Goal: Transaction & Acquisition: Book appointment/travel/reservation

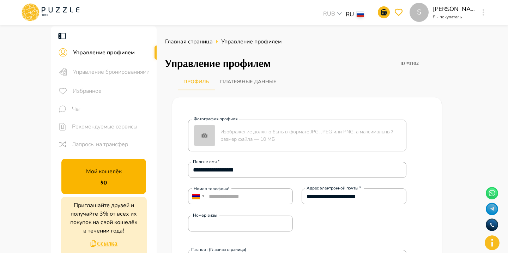
click at [485, 15] on button "button" at bounding box center [483, 12] width 5 height 10
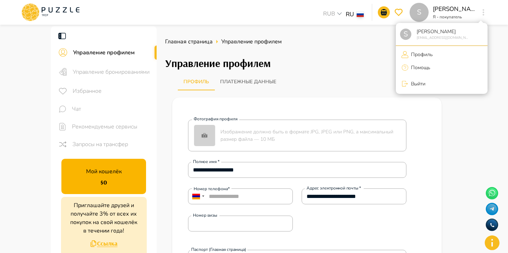
click at [68, 16] on div at bounding box center [254, 126] width 508 height 253
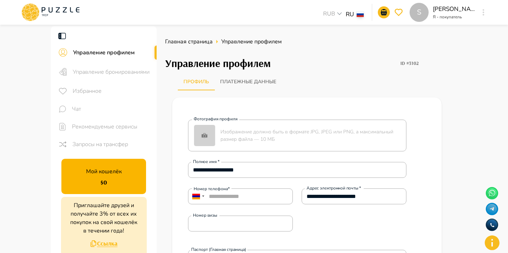
click at [71, 18] on icon at bounding box center [50, 12] width 60 height 18
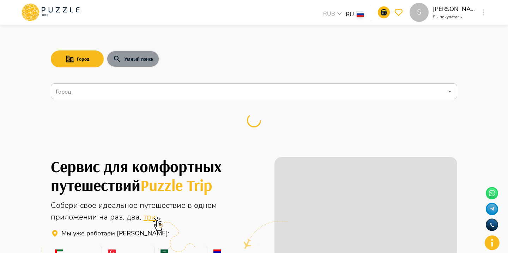
click at [127, 56] on button "Умный поиск" at bounding box center [133, 58] width 53 height 17
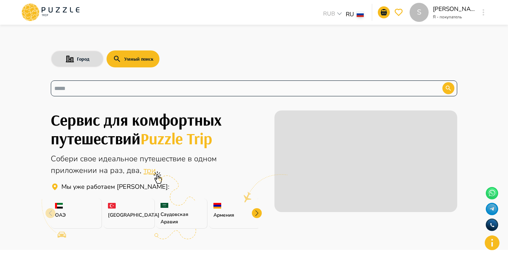
click at [134, 87] on input "text" at bounding box center [241, 88] width 374 height 8
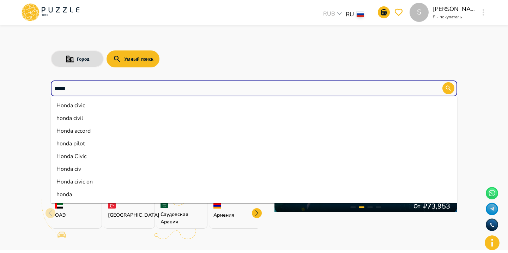
click at [92, 105] on li "Honda civic" at bounding box center [254, 105] width 406 height 13
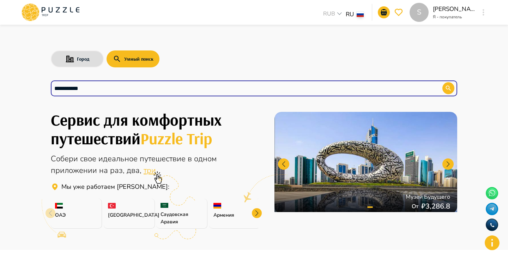
click at [453, 83] on div "**********" at bounding box center [254, 88] width 406 height 16
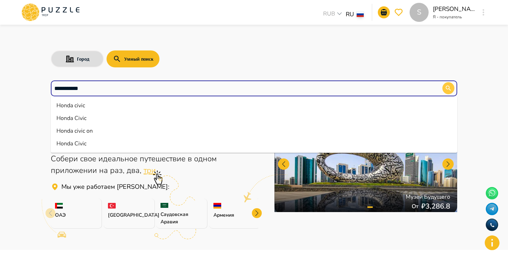
type input "**********"
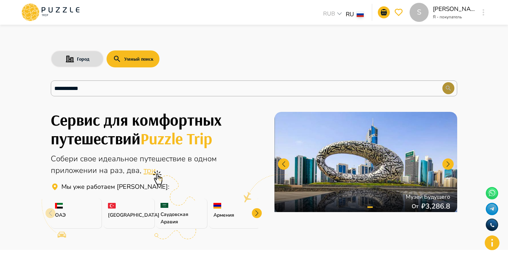
click at [450, 87] on icon "button" at bounding box center [448, 88] width 7 height 7
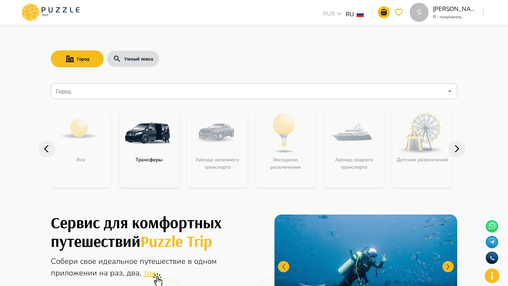
click at [260, 61] on div "Город Умный поиск" at bounding box center [254, 59] width 406 height 20
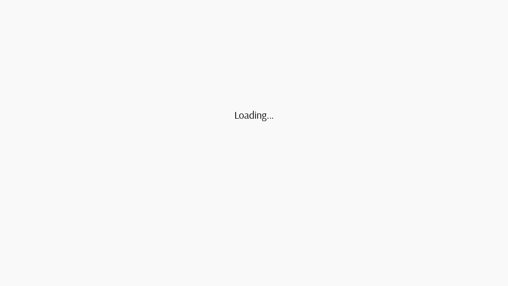
click at [138, 57] on div "Loading..." at bounding box center [254, 143] width 508 height 286
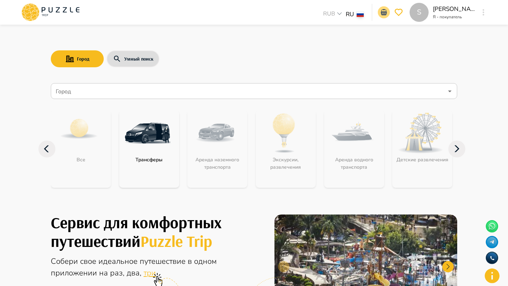
click at [385, 11] on icon "go-to-basket-submit-button" at bounding box center [384, 12] width 8 height 8
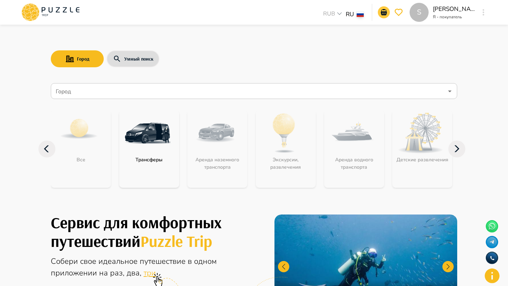
click at [385, 12] on icon "go-to-basket-submit-button" at bounding box center [384, 12] width 6 height 6
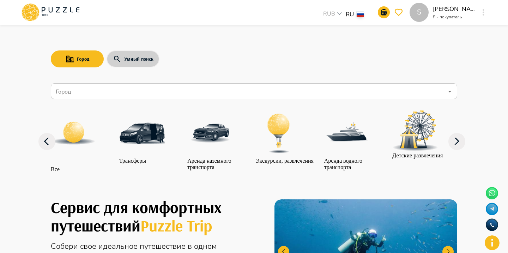
click at [140, 60] on button "Умный поиск" at bounding box center [133, 58] width 53 height 17
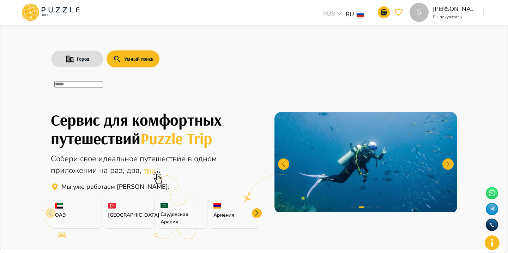
click at [140, 95] on div "​" at bounding box center [254, 88] width 406 height 16
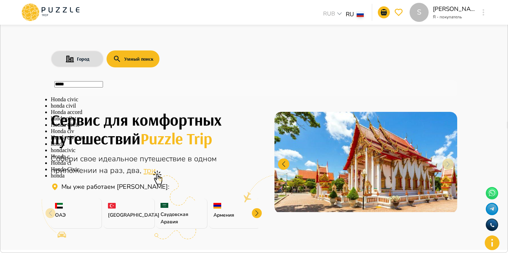
click at [81, 128] on li "Honda Civic" at bounding box center [254, 125] width 406 height 6
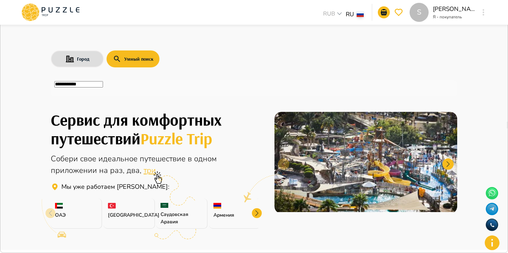
type input "**********"
click at [504, 7] on icon "button" at bounding box center [504, 7] width 0 height 0
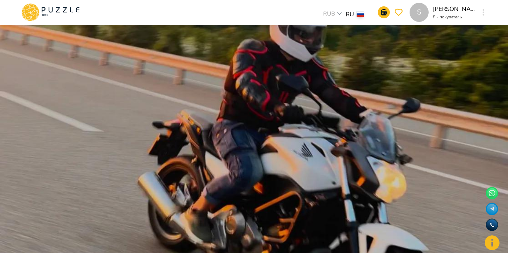
scroll to position [39, 0]
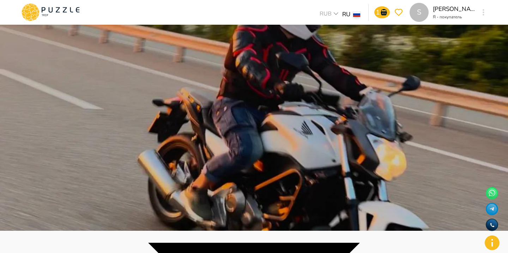
scroll to position [17, 0]
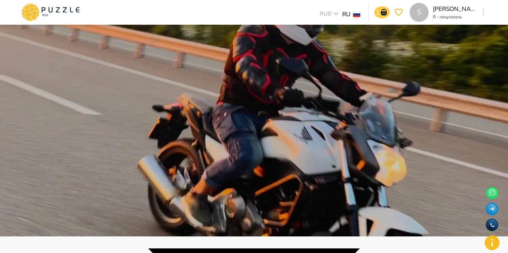
click at [383, 10] on icon "go-to-basket-submit-button" at bounding box center [384, 12] width 8 height 8
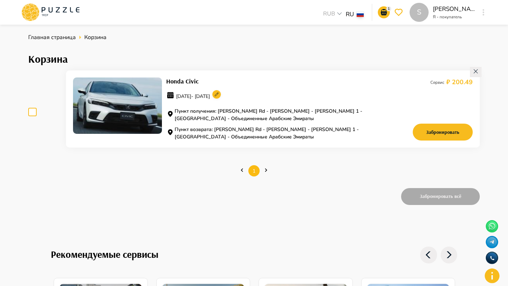
click at [221, 96] on circle at bounding box center [216, 94] width 8 height 8
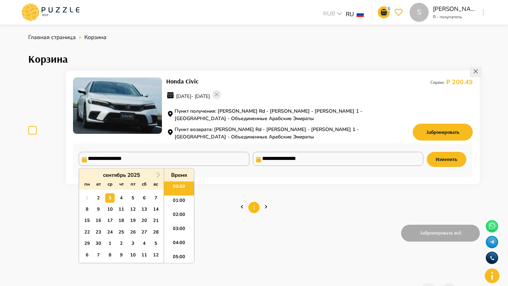
click at [225, 156] on input "**********" at bounding box center [164, 159] width 170 height 14
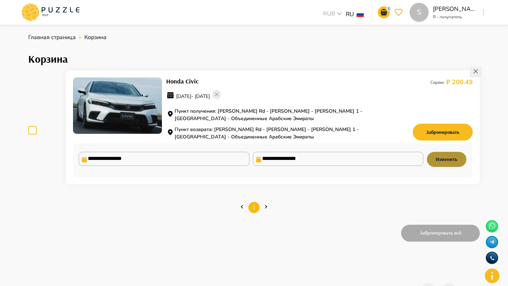
click at [440, 159] on button "Изменить" at bounding box center [447, 159] width 40 height 15
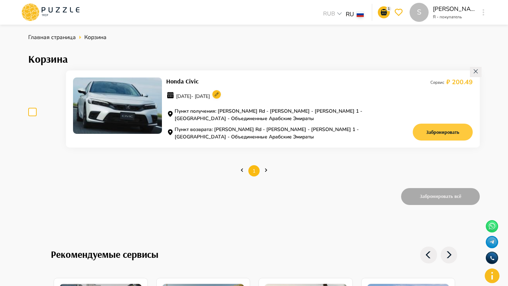
click at [425, 133] on button "Забронировать" at bounding box center [443, 132] width 60 height 17
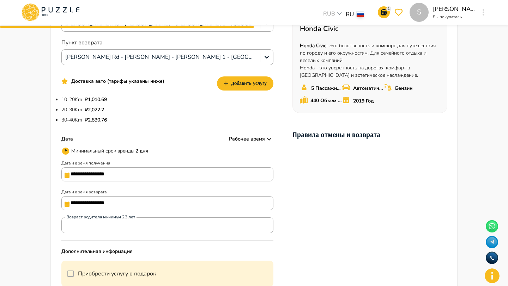
scroll to position [107, 0]
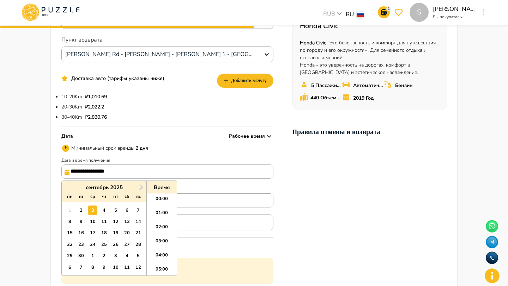
click at [184, 171] on input "**********" at bounding box center [167, 172] width 212 height 14
click at [162, 243] on li "18:00" at bounding box center [162, 249] width 30 height 14
type input "**********"
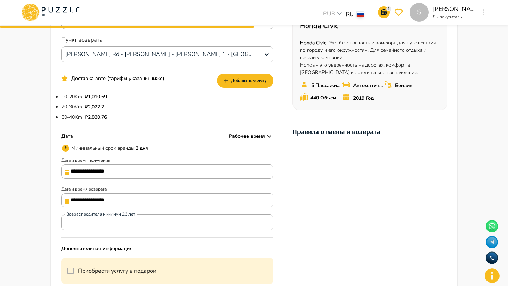
click at [141, 201] on input "**********" at bounding box center [167, 201] width 212 height 14
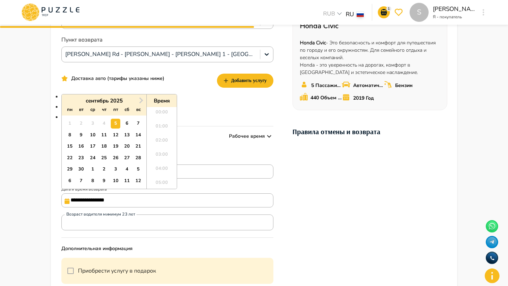
scroll to position [220, 0]
click at [207, 159] on div "**********" at bounding box center [167, 168] width 212 height 22
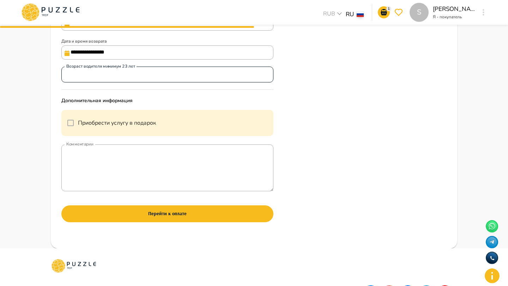
scroll to position [364, 0]
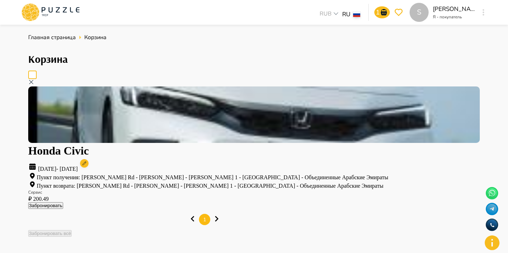
click at [181, 79] on div "Honda Civic [DATE] - [DATE] Пункт получения: Sheikh Zayed Rd - [PERSON_NAME] - …" at bounding box center [254, 144] width 452 height 130
click at [63, 202] on button "Забронировать" at bounding box center [45, 205] width 35 height 7
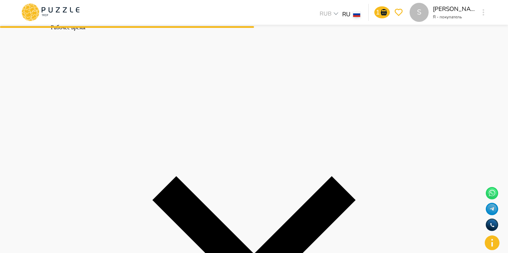
scroll to position [161, 0]
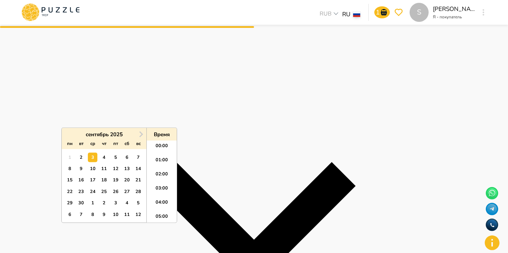
click at [163, 168] on li "18:00" at bounding box center [162, 173] width 30 height 14
type input "**********"
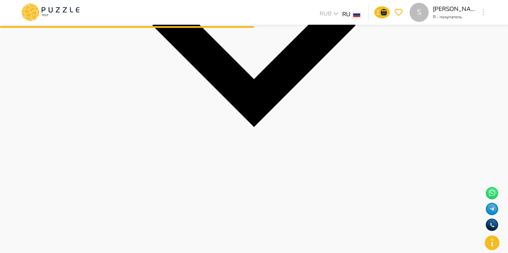
scroll to position [327, 0]
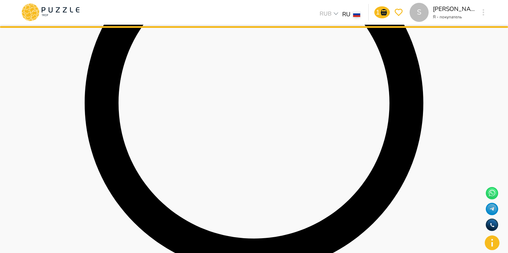
scroll to position [297, 0]
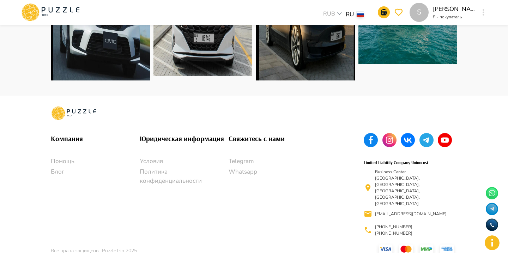
click at [483, 10] on icon "button" at bounding box center [484, 12] width 2 height 6
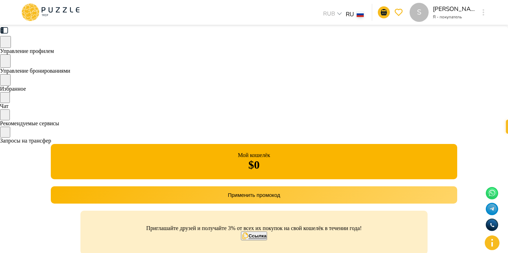
click at [70, 70] on span "Управление бронированиями" at bounding box center [35, 71] width 70 height 6
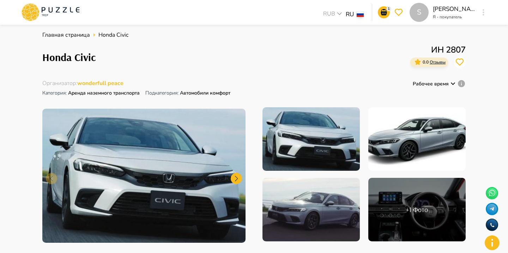
scroll to position [7, 0]
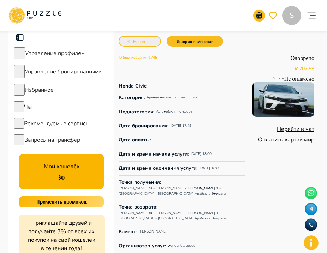
click at [150, 42] on button "Назад" at bounding box center [140, 41] width 42 height 11
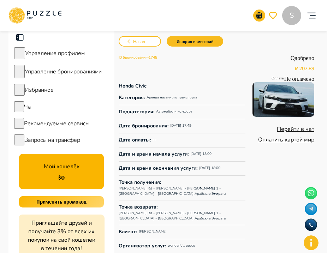
click at [280, 144] on link "Оплатить картой мир" at bounding box center [286, 140] width 56 height 8
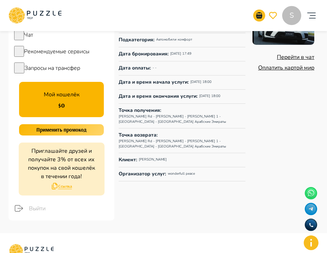
scroll to position [86, 0]
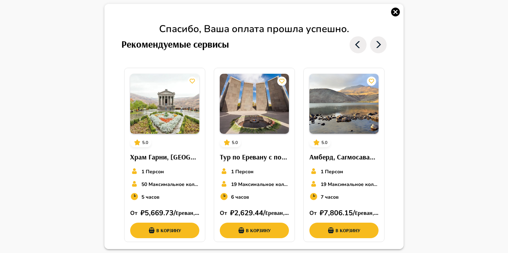
click at [396, 11] on icon "button" at bounding box center [395, 12] width 11 height 11
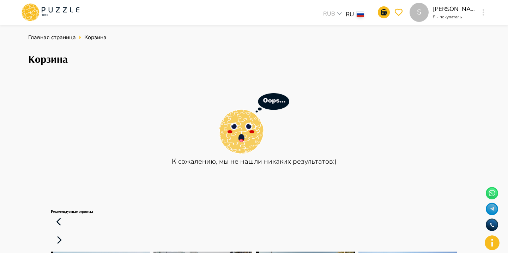
click at [479, 12] on div "S [PERSON_NAME] Я - покупатель S" at bounding box center [449, 12] width 78 height 19
click at [484, 10] on icon "button" at bounding box center [484, 12] width 2 height 6
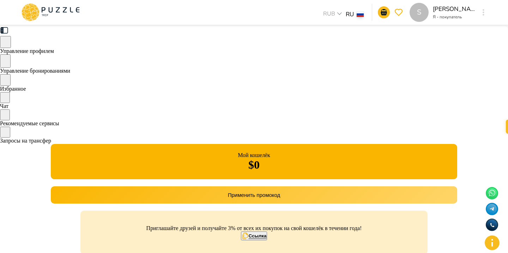
click at [136, 74] on div "Управление бронированиями" at bounding box center [254, 64] width 508 height 20
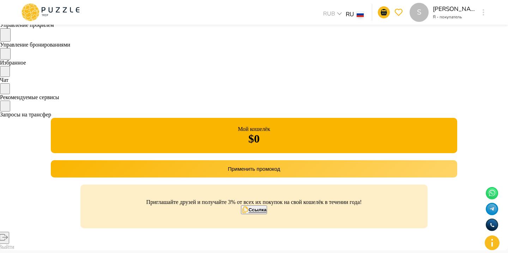
scroll to position [25, 0]
